Goal: Transaction & Acquisition: Purchase product/service

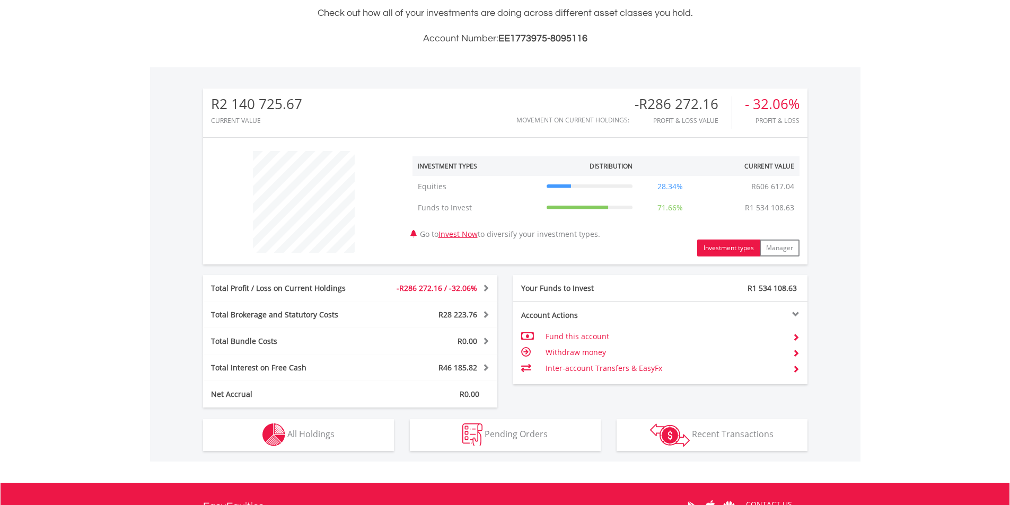
scroll to position [265, 0]
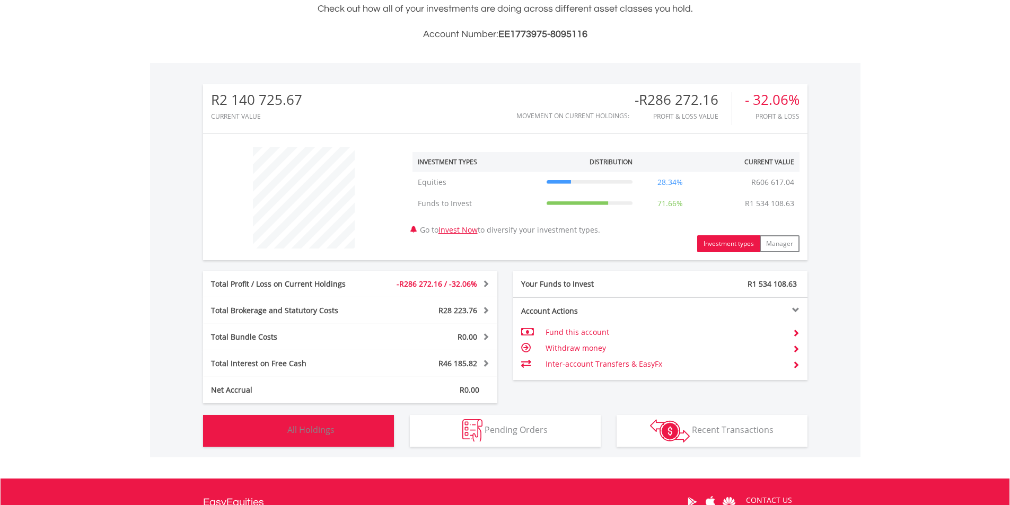
click at [290, 426] on span "All Holdings" at bounding box center [310, 430] width 47 height 12
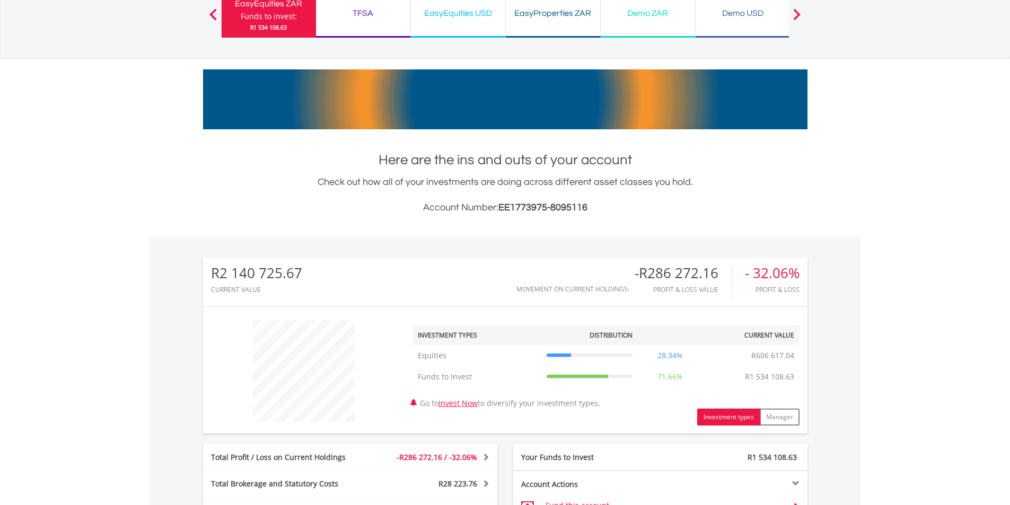
scroll to position [0, 0]
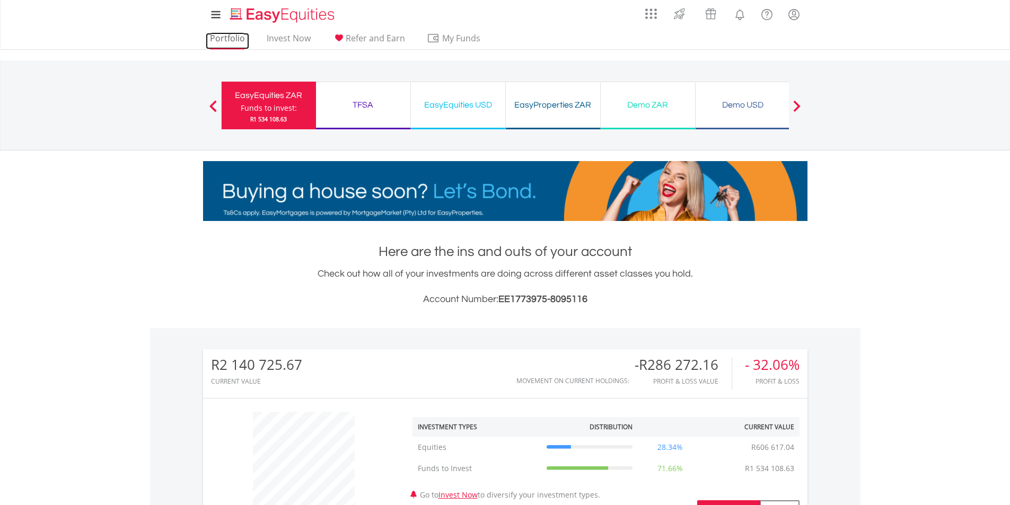
click at [223, 36] on link "Portfolio" at bounding box center [227, 41] width 43 height 16
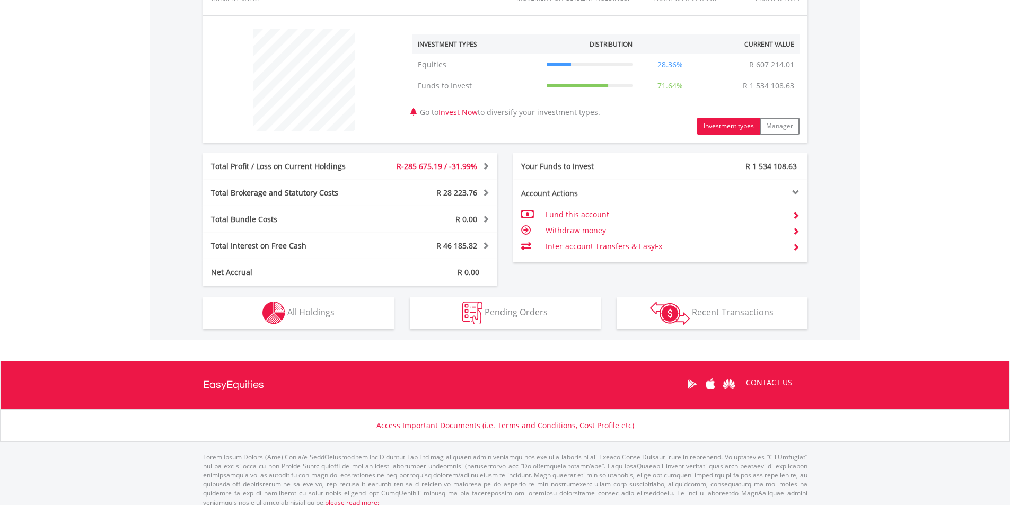
scroll to position [392, 0]
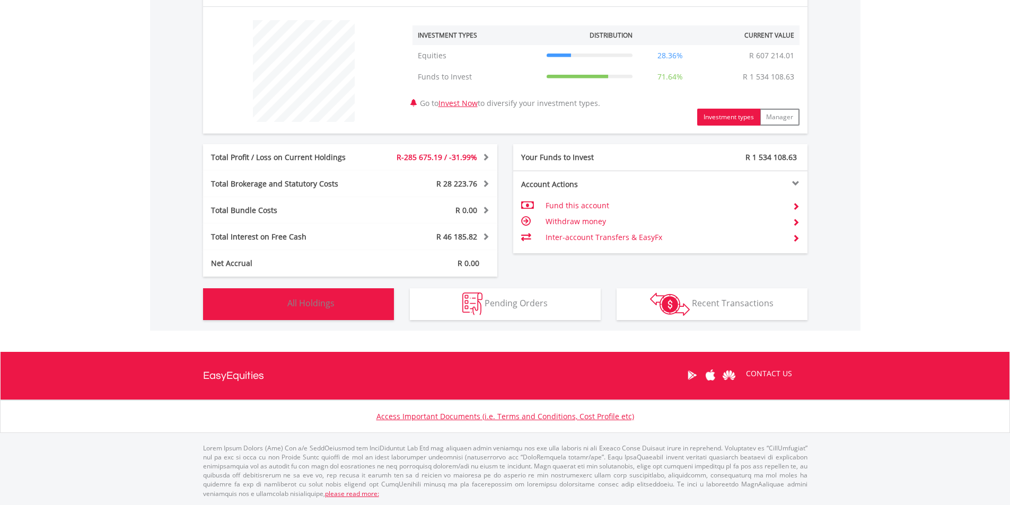
click at [337, 301] on button "Holdings All Holdings" at bounding box center [298, 304] width 191 height 32
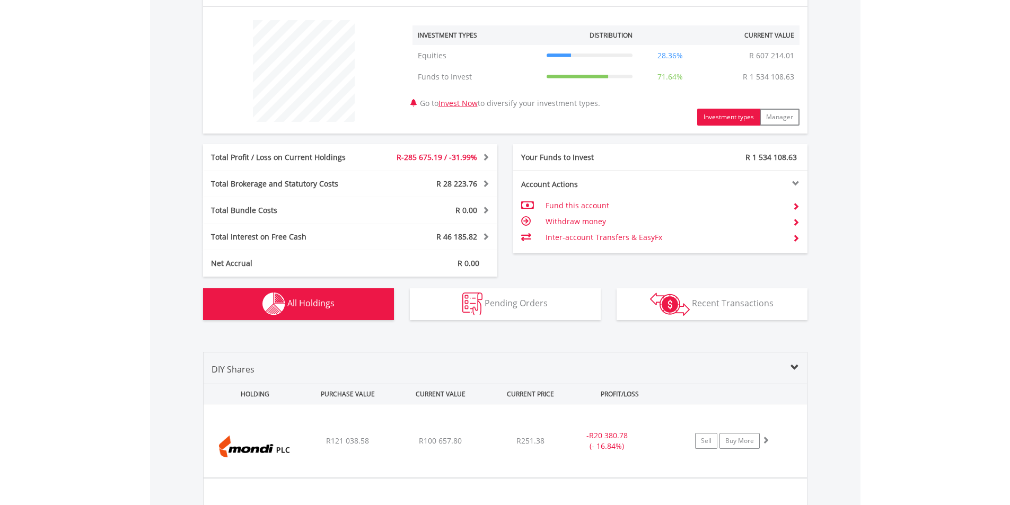
scroll to position [744, 0]
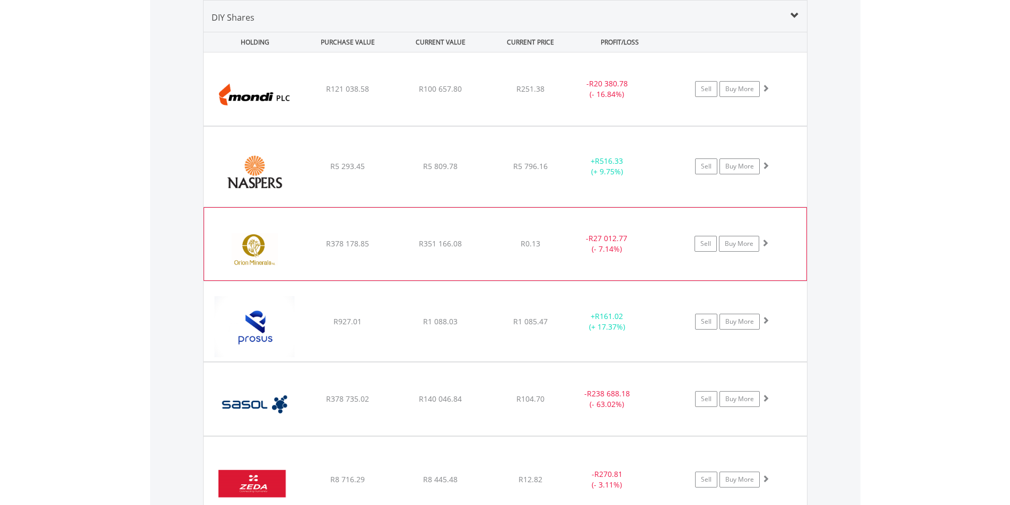
click at [471, 94] on div "R351 166.08" at bounding box center [440, 89] width 91 height 11
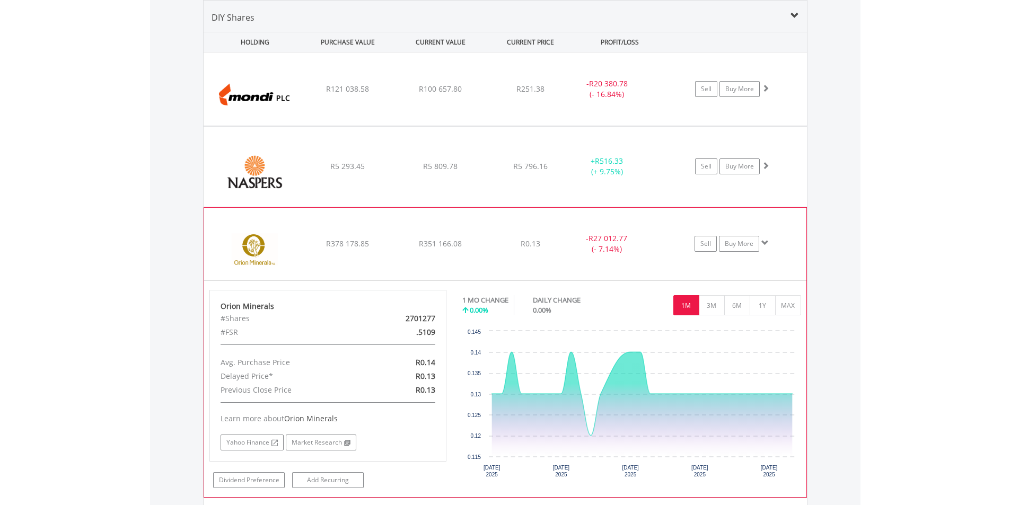
drag, startPoint x: 410, startPoint y: 318, endPoint x: 438, endPoint y: 320, distance: 27.7
click at [438, 320] on div "2701277" at bounding box center [404, 319] width 77 height 14
click at [404, 317] on div "2701277" at bounding box center [404, 319] width 77 height 14
click at [748, 248] on link "Buy More" at bounding box center [739, 244] width 40 height 16
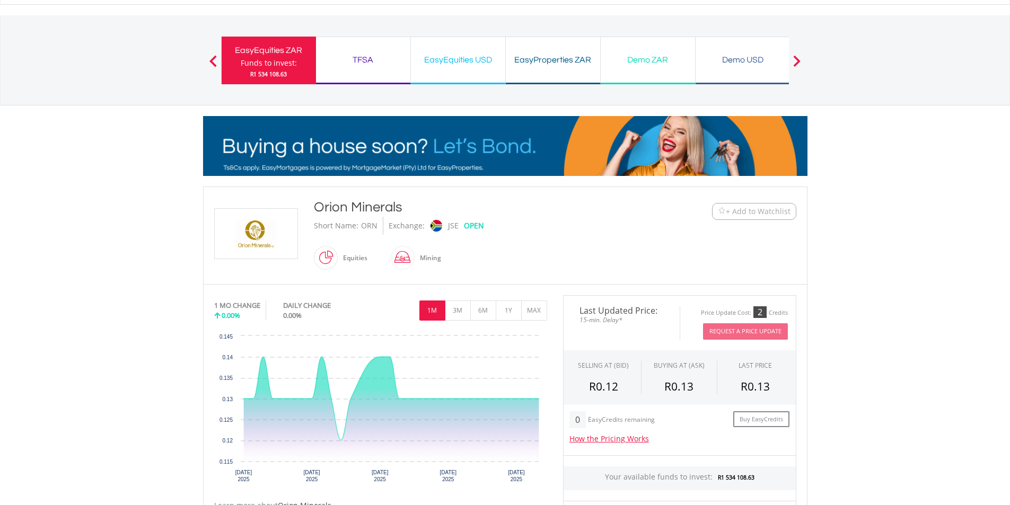
scroll to position [159, 0]
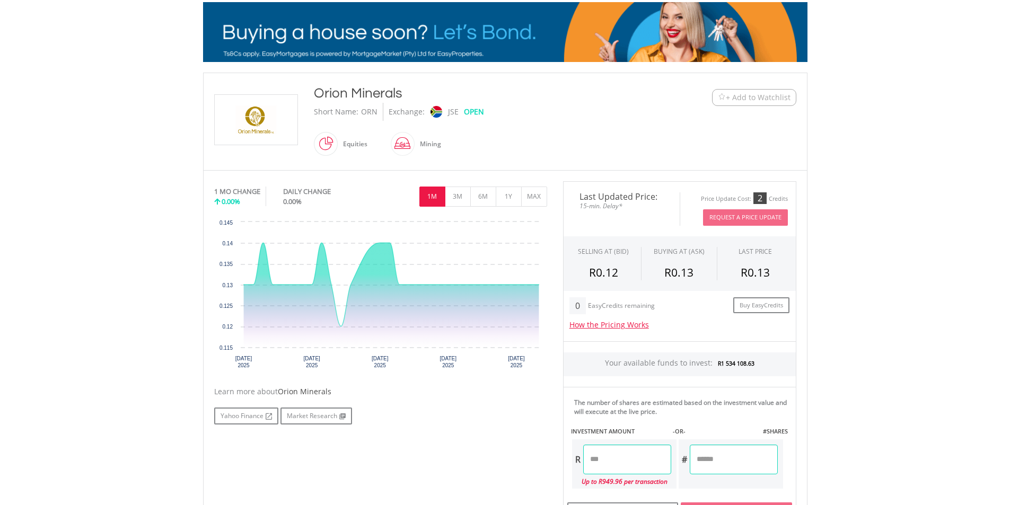
click at [714, 462] on input "number" at bounding box center [734, 460] width 88 height 30
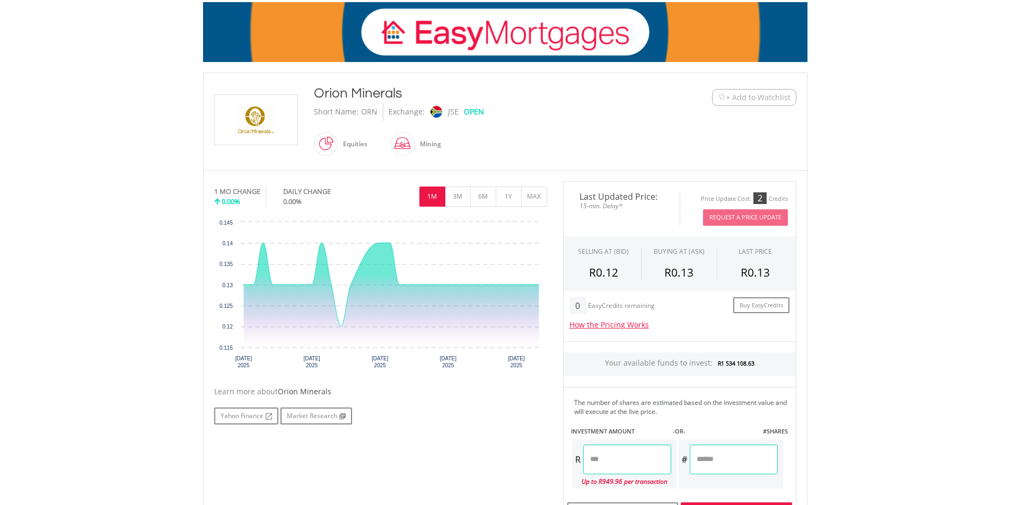
type input "******"
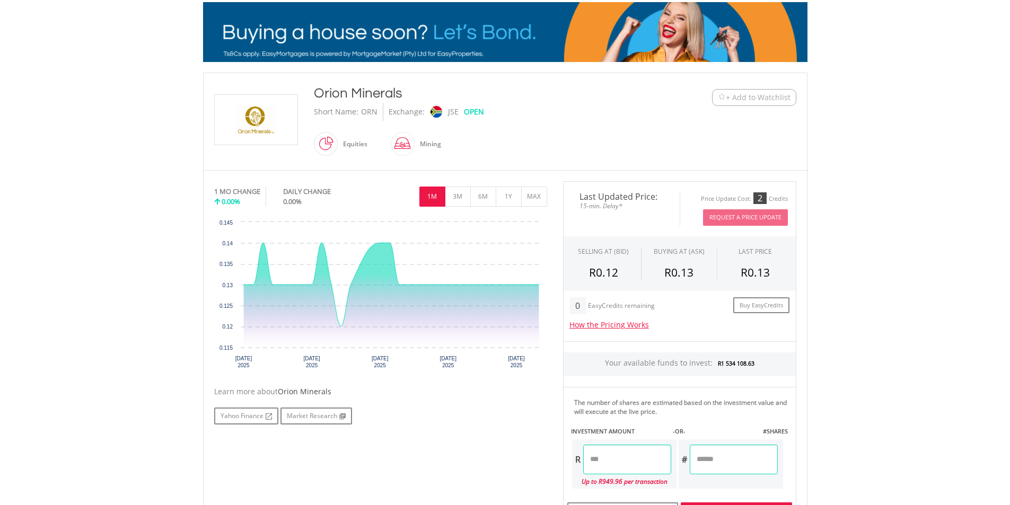
click at [870, 433] on body "My Investments Invest Now New Listings Sell My Recurring Investments Pending Or…" at bounding box center [505, 289] width 1010 height 896
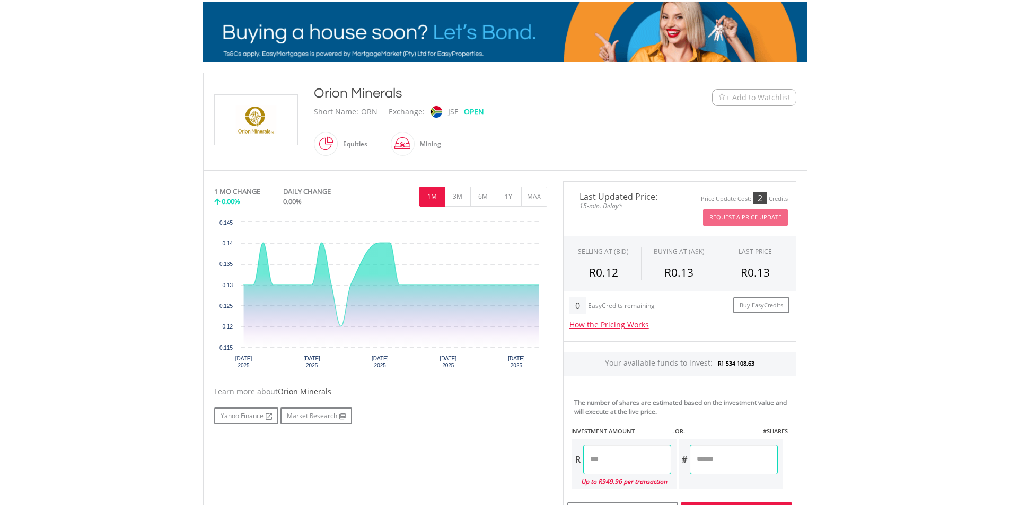
type input "********"
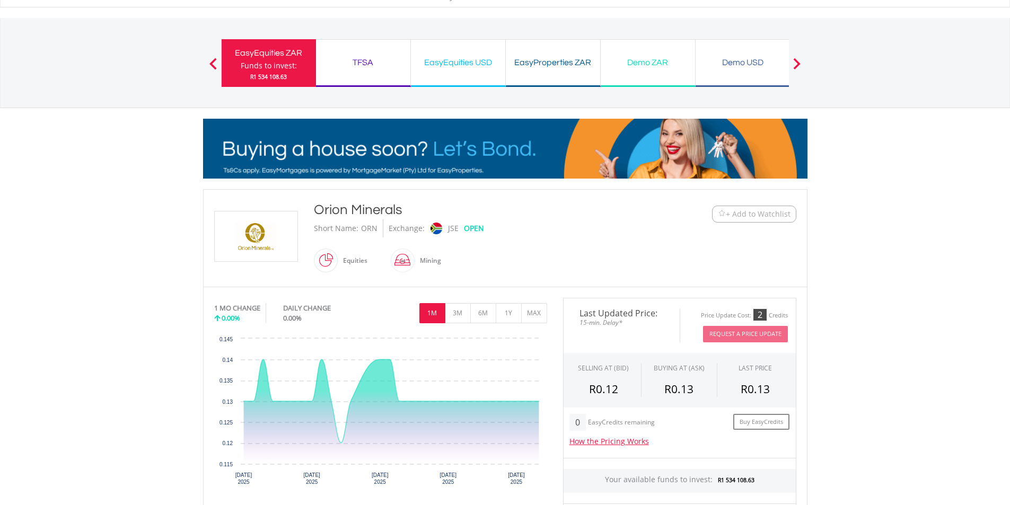
scroll to position [0, 0]
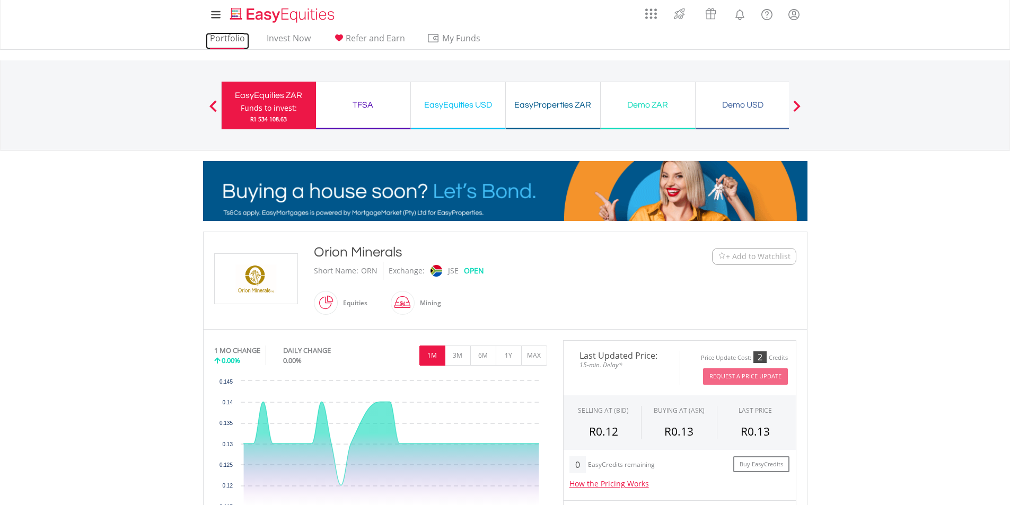
click at [231, 41] on link "Portfolio" at bounding box center [227, 41] width 43 height 16
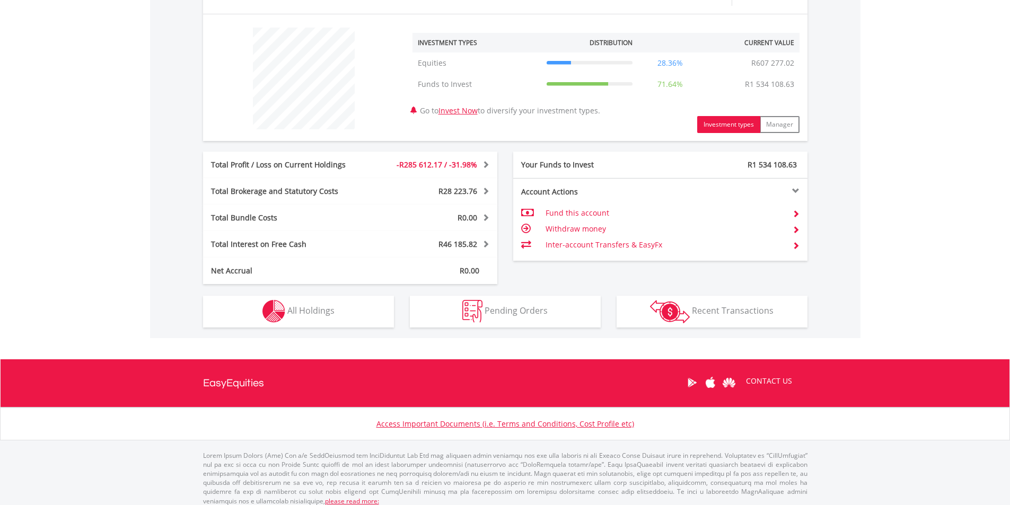
scroll to position [392, 0]
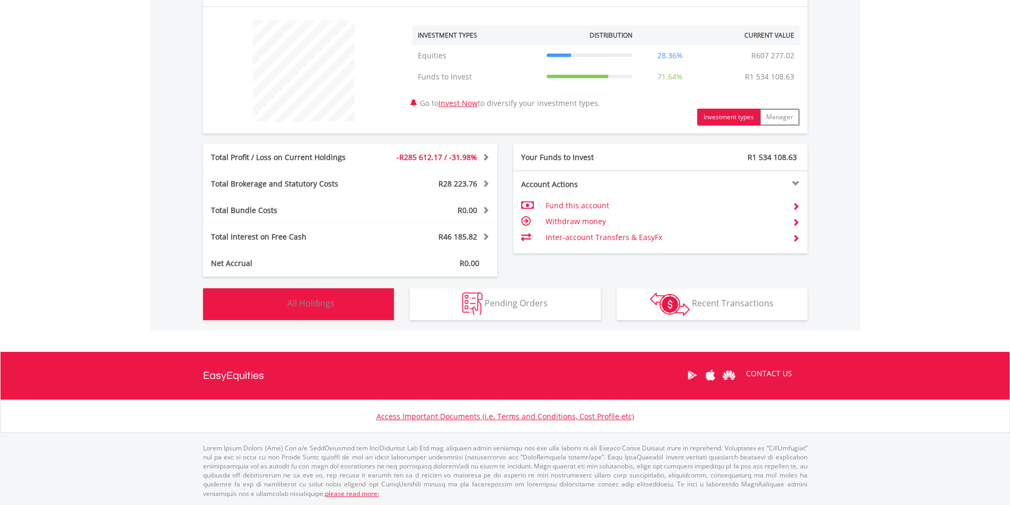
click at [327, 310] on button "Holdings All Holdings" at bounding box center [298, 304] width 191 height 32
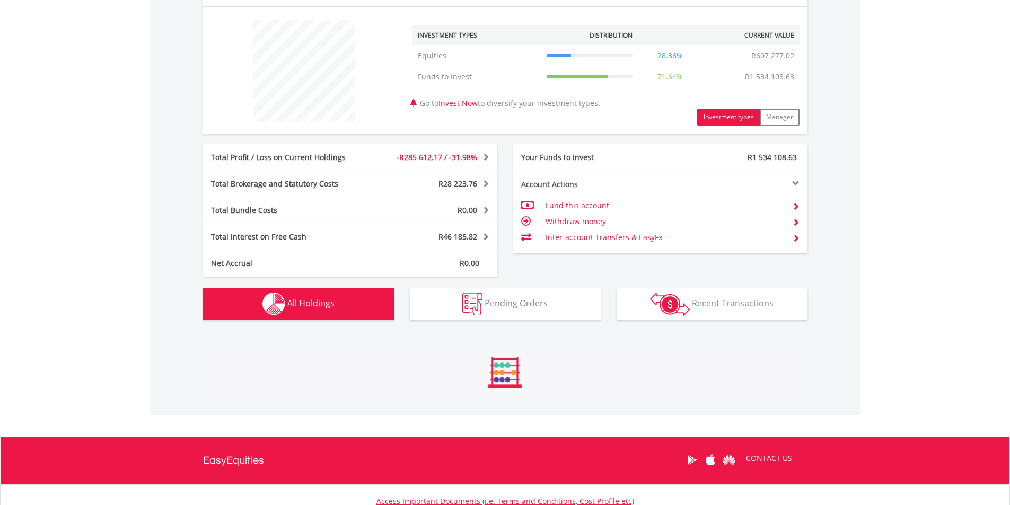
scroll to position [744, 0]
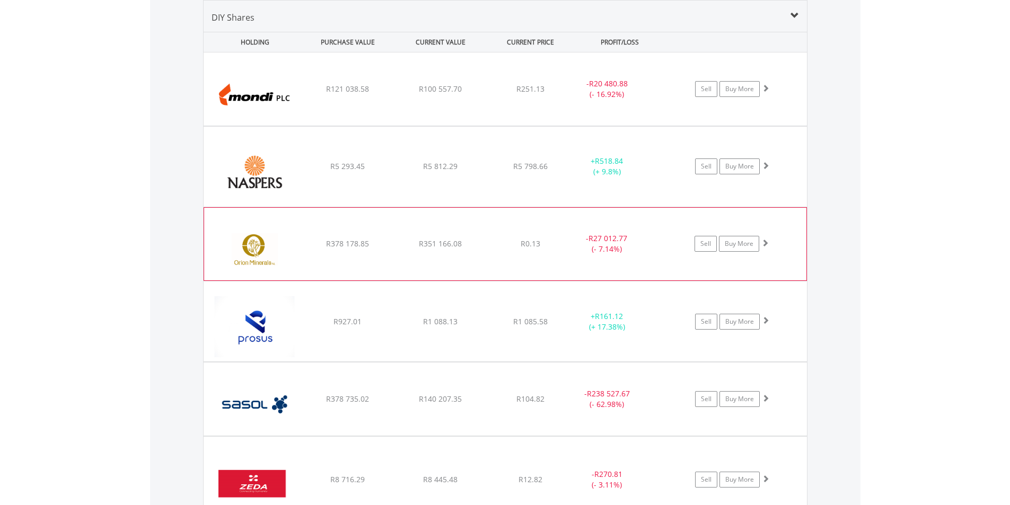
click at [458, 126] on div "﻿ Orion Minerals R378 178.85 R351 166.08 R0.13 - R27 012.77 (- 7.14%) Sell Buy …" at bounding box center [505, 88] width 603 height 73
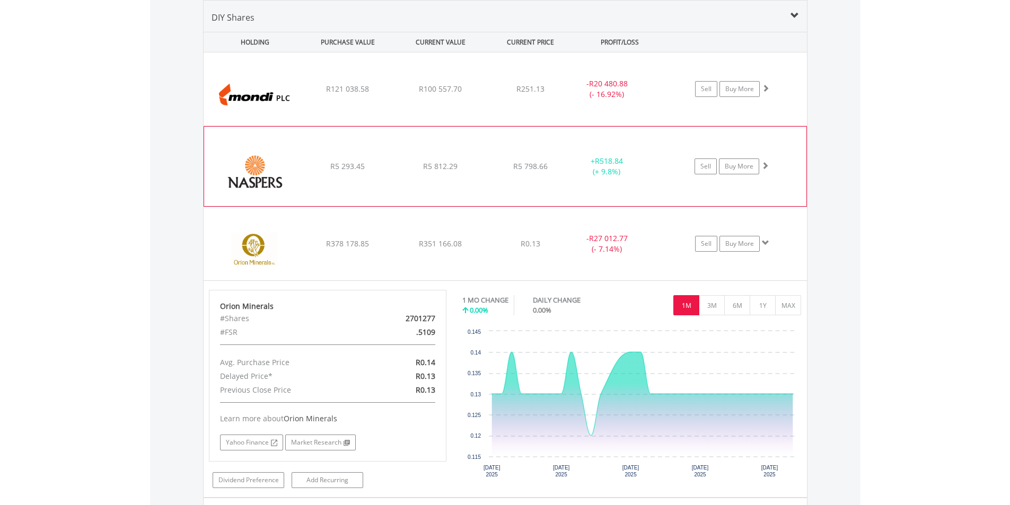
click at [327, 94] on div "R5 293.45" at bounding box center [347, 89] width 91 height 11
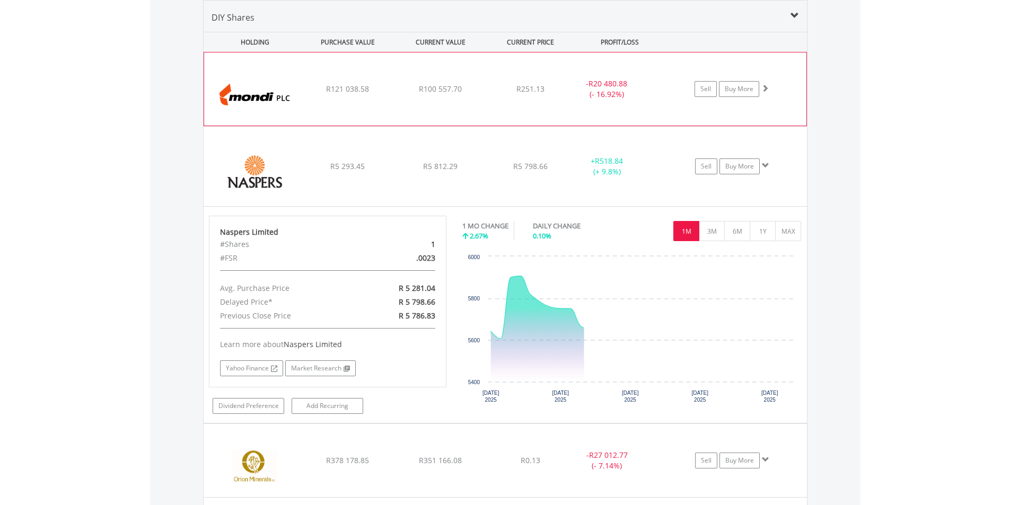
click at [288, 104] on img at bounding box center [254, 94] width 91 height 57
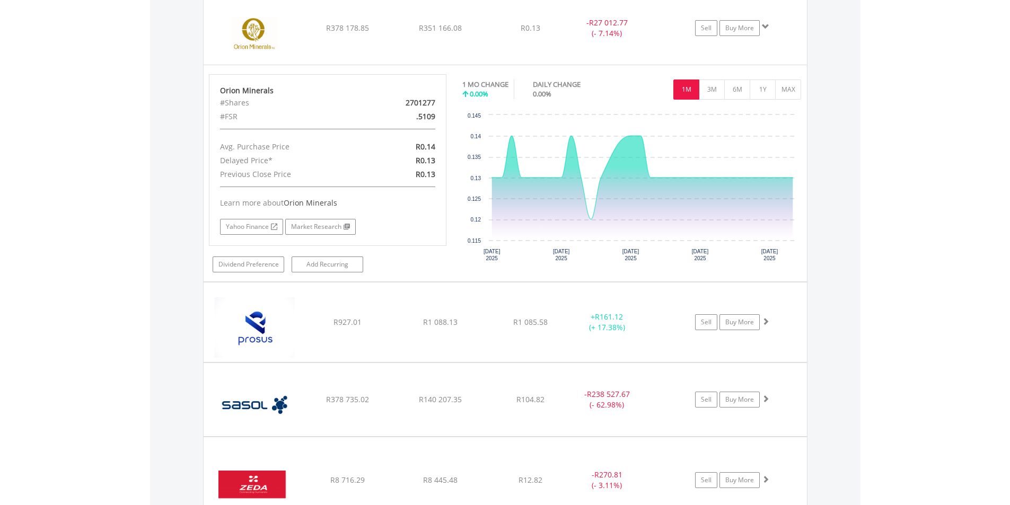
scroll to position [1433, 0]
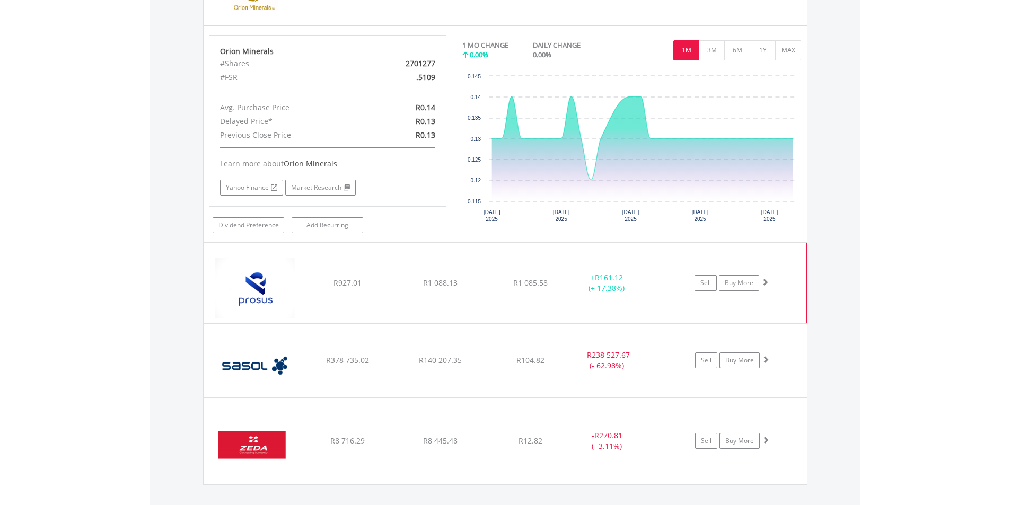
click at [275, 289] on img at bounding box center [254, 289] width 91 height 64
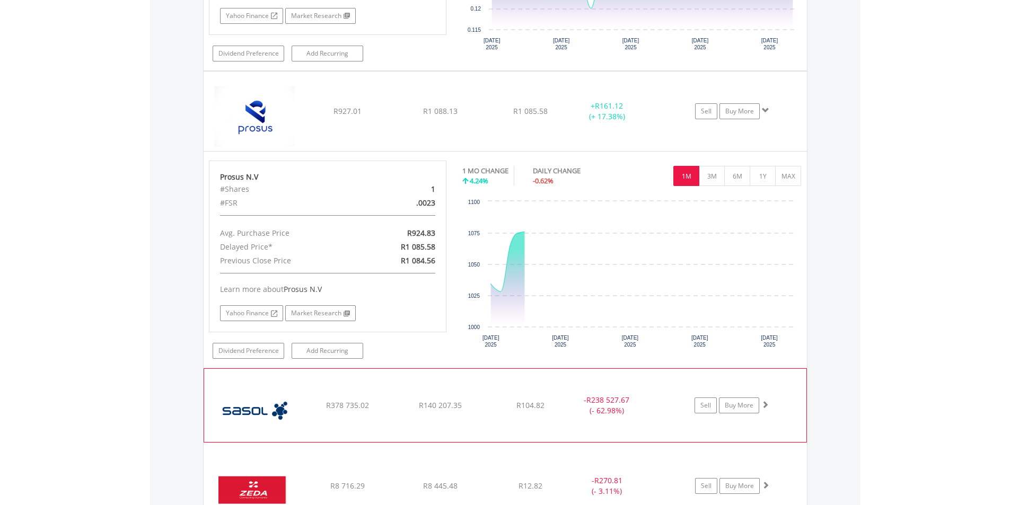
scroll to position [1698, 0]
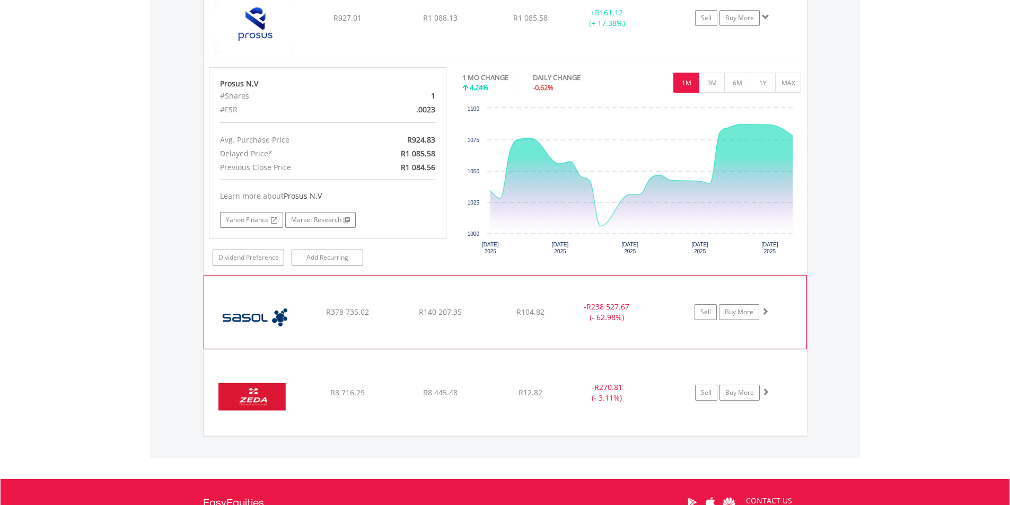
click at [266, 311] on img at bounding box center [254, 317] width 91 height 57
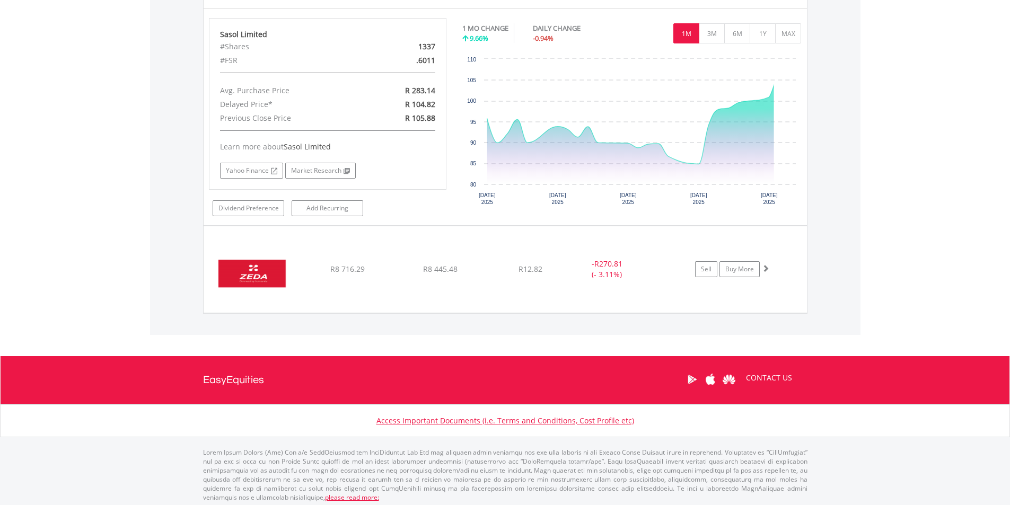
scroll to position [2042, 0]
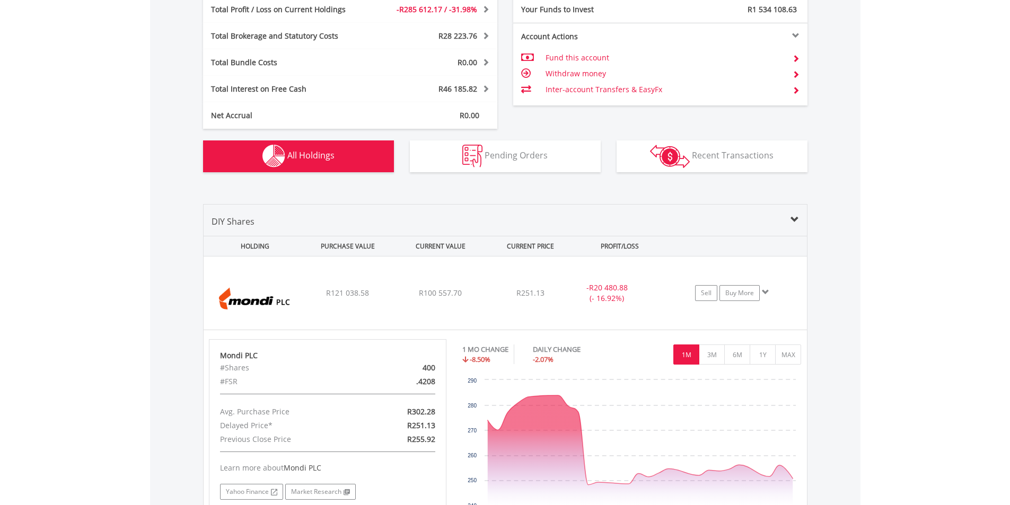
scroll to position [558, 0]
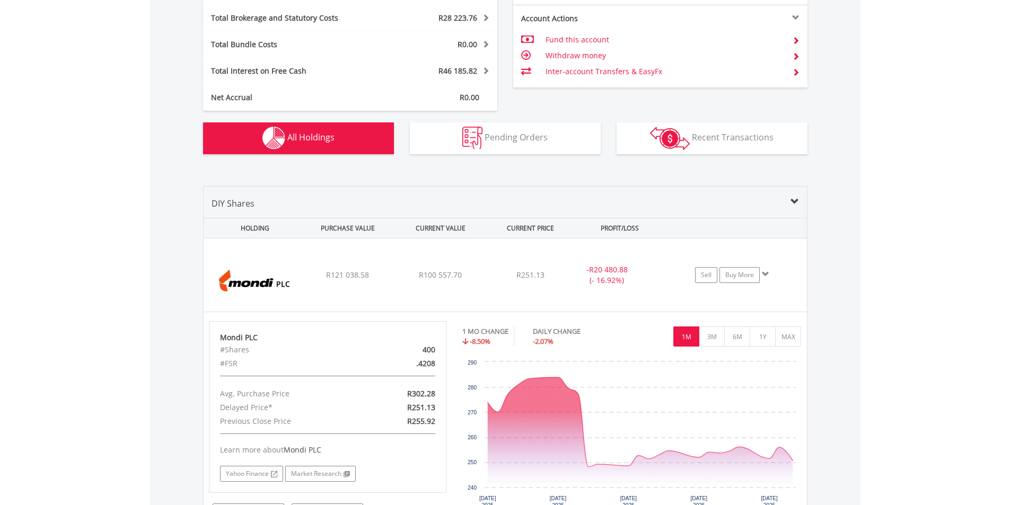
click at [306, 140] on span "All Holdings" at bounding box center [310, 137] width 47 height 12
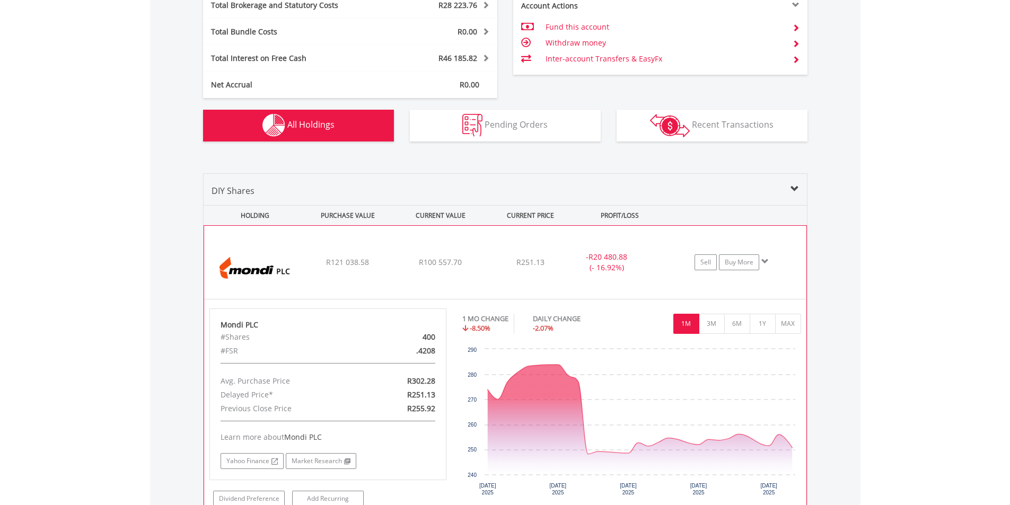
scroll to position [477, 0]
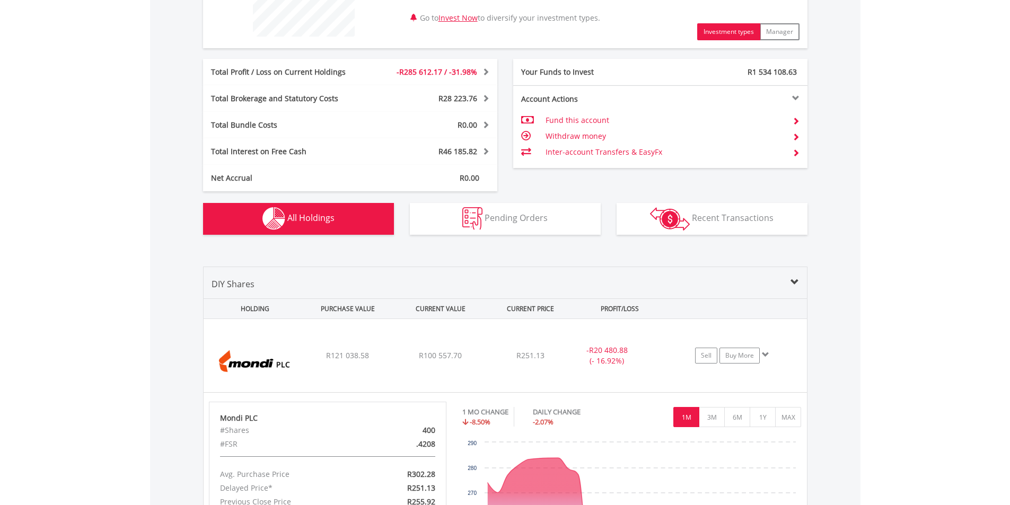
click at [307, 215] on span "All Holdings" at bounding box center [310, 218] width 47 height 12
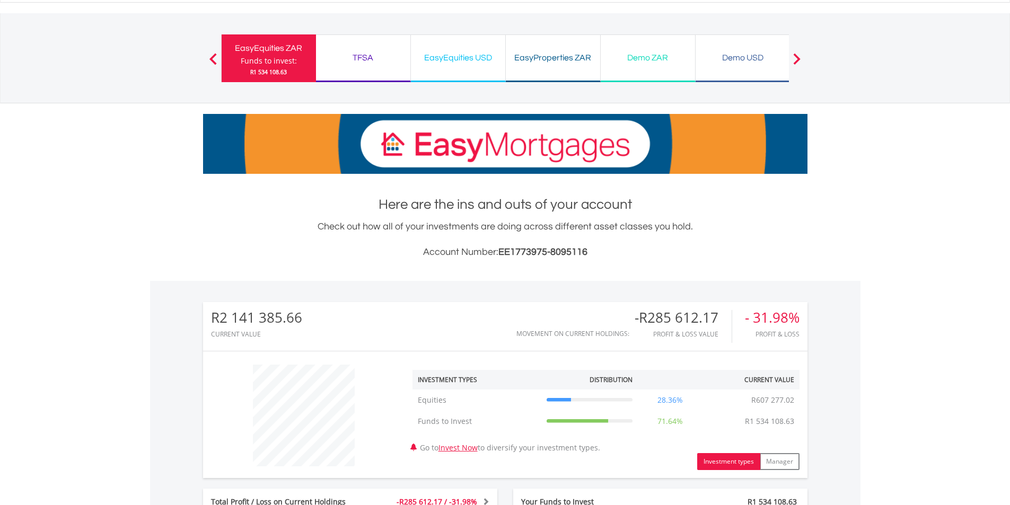
scroll to position [0, 0]
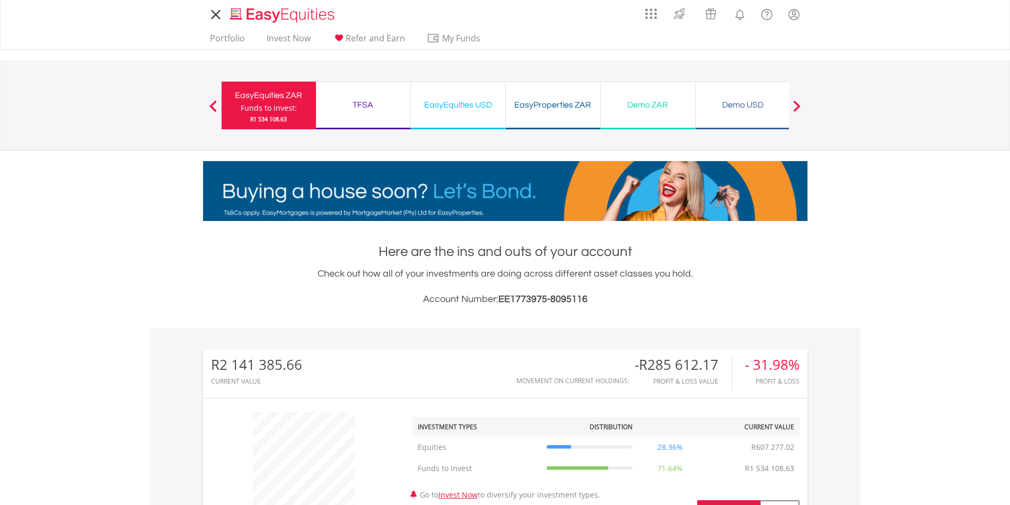
click at [140, 34] on nav "My Investments Invest Now New Listings Sell My Recurring Investments Pending Or…" at bounding box center [505, 25] width 1010 height 50
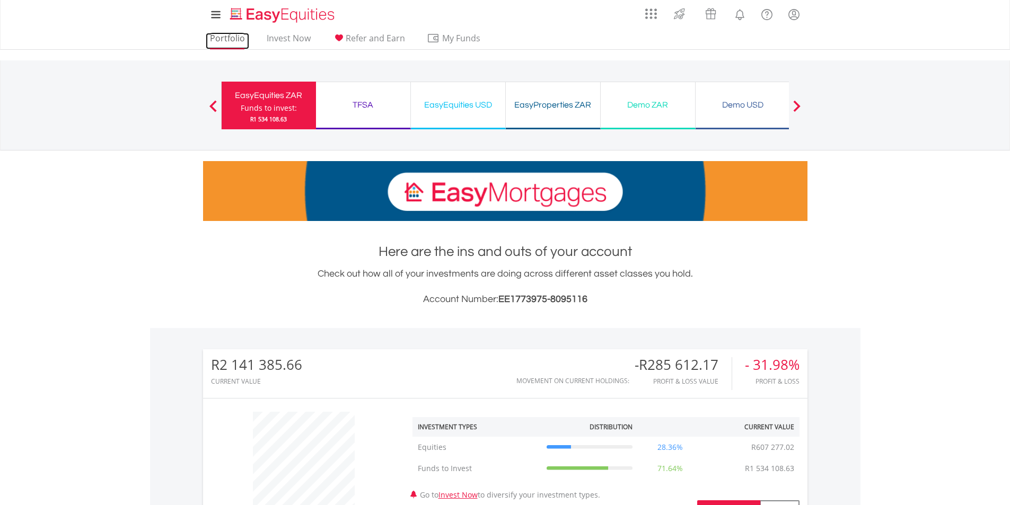
click at [233, 34] on link "Portfolio" at bounding box center [227, 41] width 43 height 16
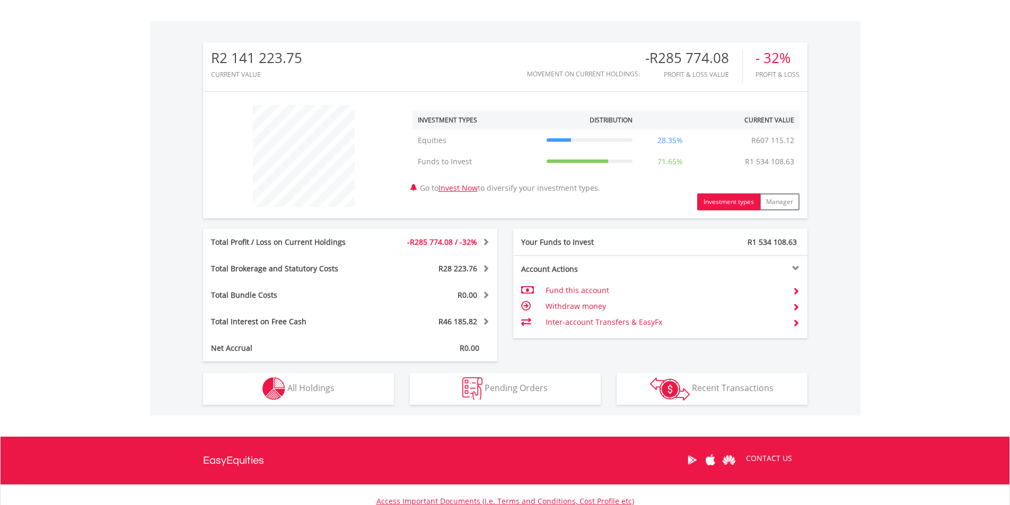
scroll to position [318, 0]
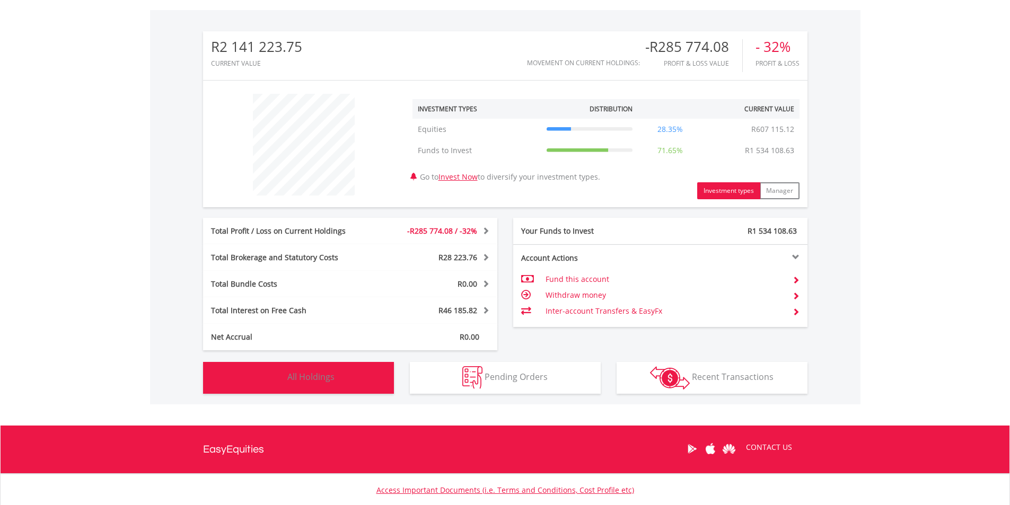
click at [324, 381] on span "All Holdings" at bounding box center [310, 377] width 47 height 12
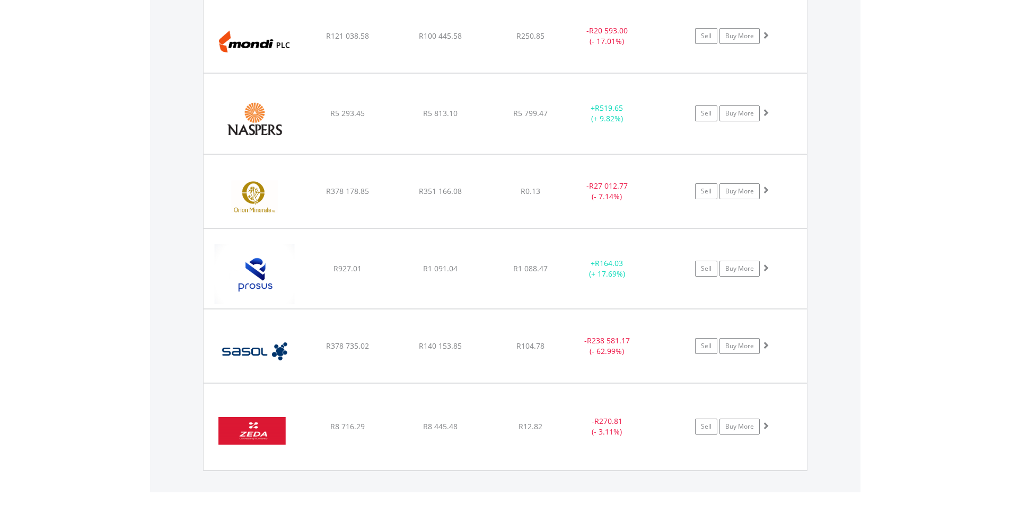
scroll to position [776, 0]
